Goal: Task Accomplishment & Management: Use online tool/utility

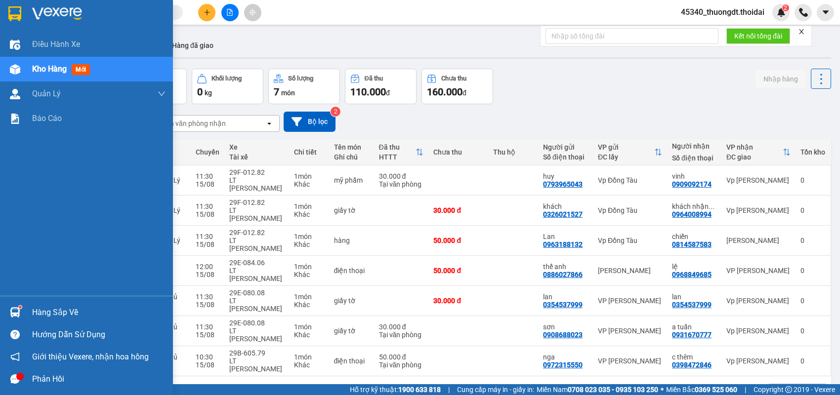
click at [49, 311] on div "Hàng sắp về" at bounding box center [98, 312] width 133 height 15
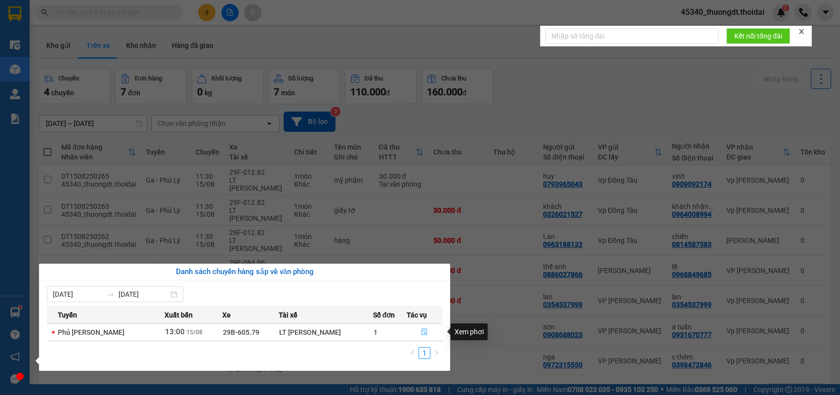
click at [422, 334] on icon "file-done" at bounding box center [425, 332] width 6 height 7
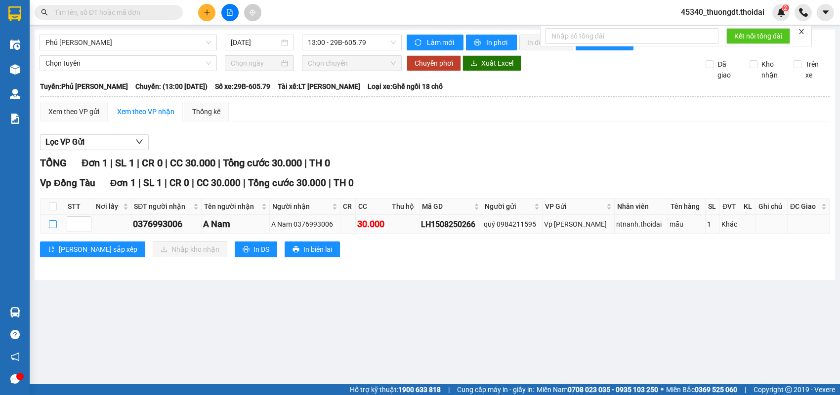
click at [52, 228] on input "checkbox" at bounding box center [53, 224] width 8 height 8
checkbox input "true"
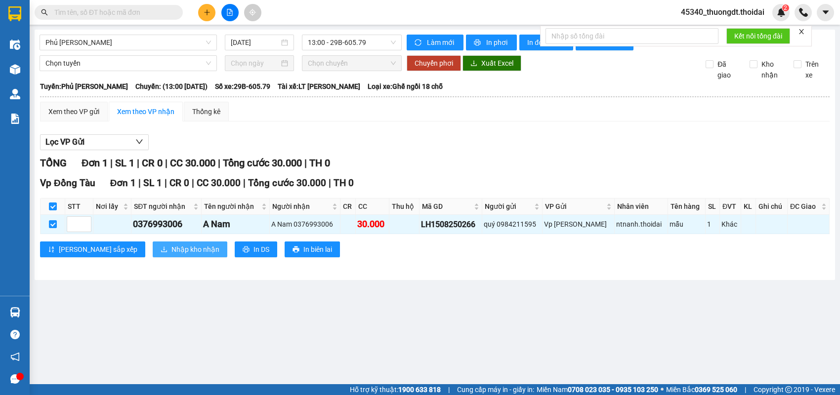
click at [153, 254] on button "Nhập kho nhận" at bounding box center [190, 250] width 75 height 16
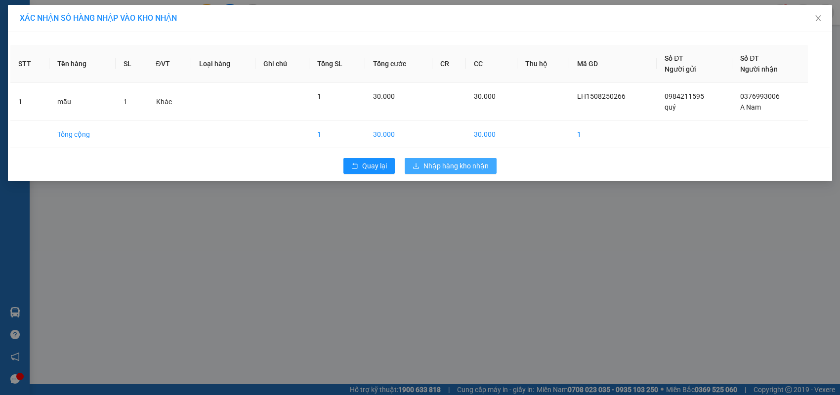
click at [446, 163] on span "Nhập hàng kho nhận" at bounding box center [456, 166] width 65 height 11
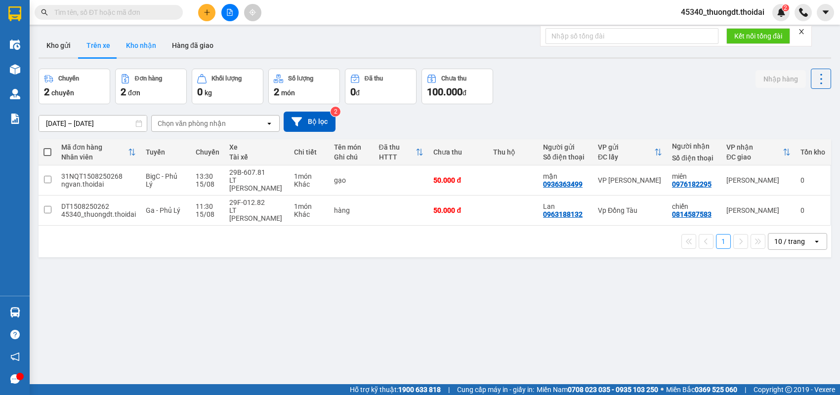
click at [130, 43] on button "Kho nhận" at bounding box center [141, 46] width 46 height 24
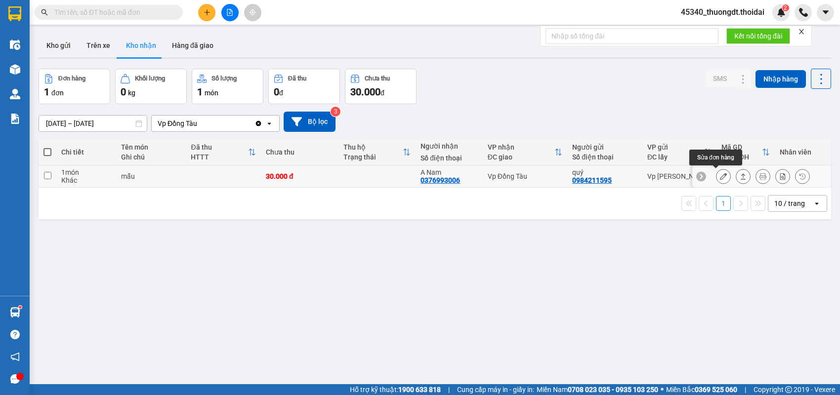
click at [717, 172] on button at bounding box center [724, 176] width 14 height 17
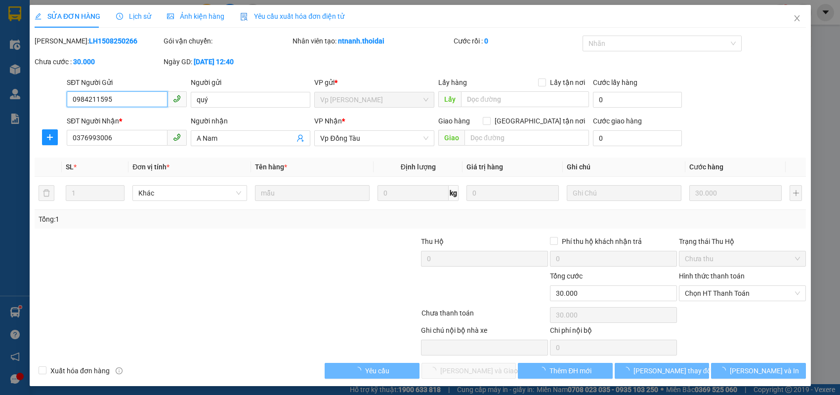
type input "0984211595"
type input "quý"
type input "0376993006"
type input "A Nam"
type input "30.000"
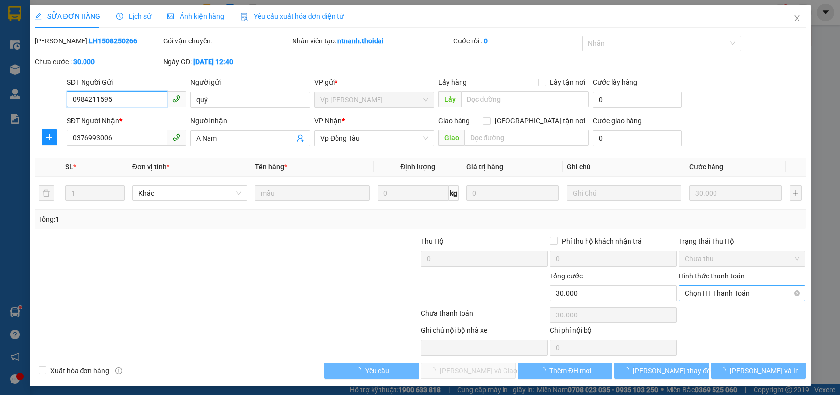
click at [714, 298] on span "Chọn HT Thanh Toán" at bounding box center [742, 293] width 115 height 15
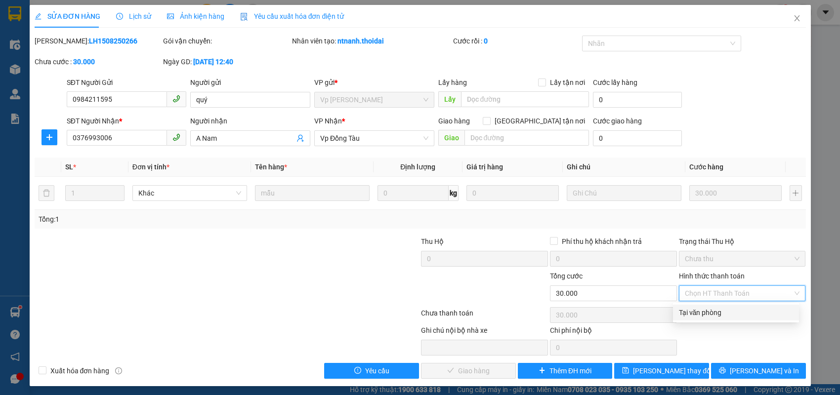
click at [699, 320] on div "Tại văn phòng" at bounding box center [736, 313] width 126 height 16
type input "0"
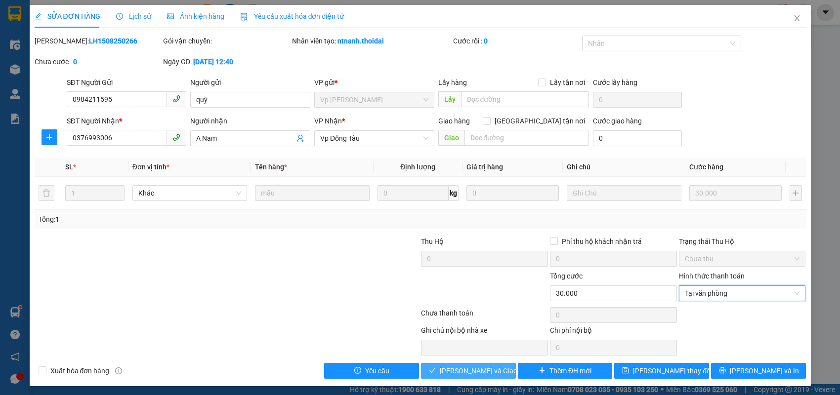
click at [494, 371] on span "[PERSON_NAME] và Giao hàng" at bounding box center [487, 371] width 95 height 11
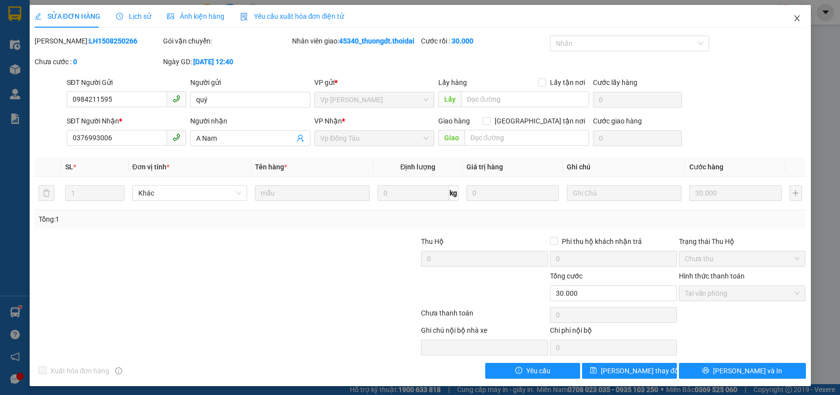
click at [793, 16] on icon "close" at bounding box center [797, 18] width 8 height 8
